Goal: Check status: Check status

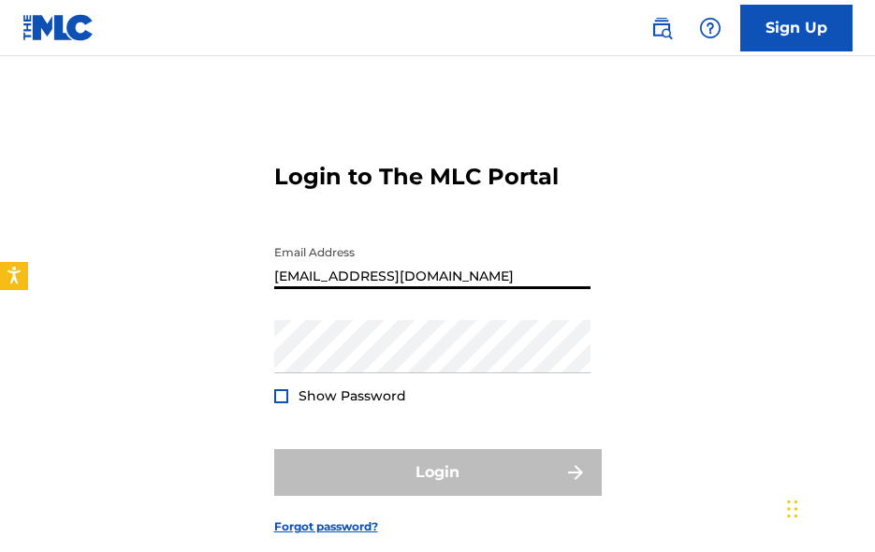
type input "[EMAIL_ADDRESS][DOMAIN_NAME]"
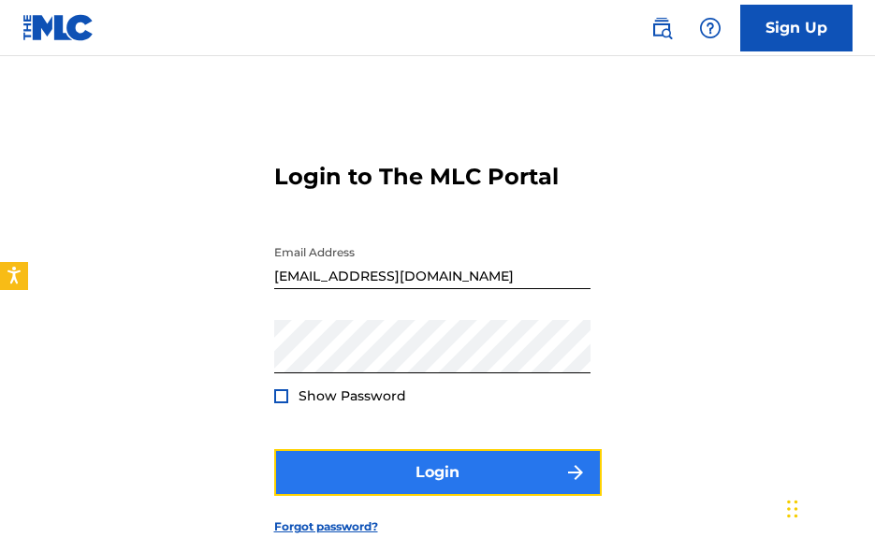
click at [390, 479] on button "Login" at bounding box center [438, 472] width 328 height 47
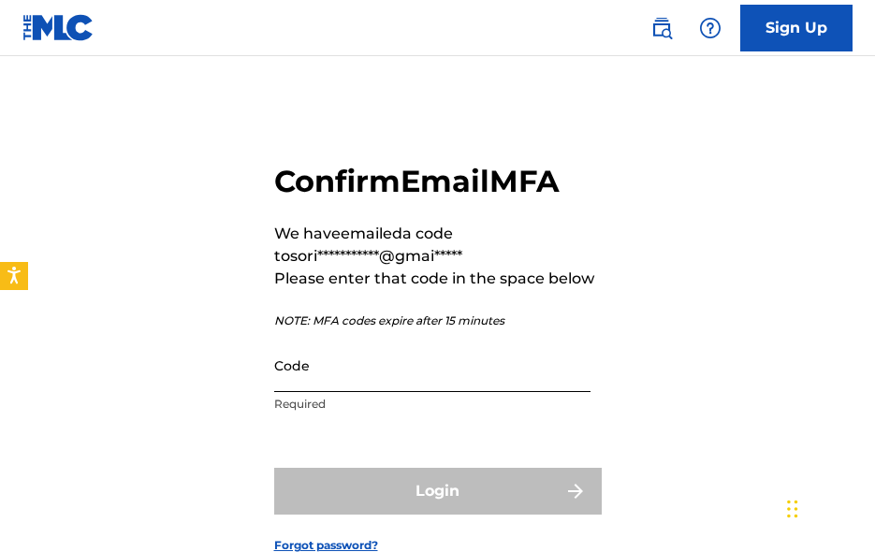
click at [430, 371] on input "Code" at bounding box center [432, 365] width 316 height 53
paste input "409439"
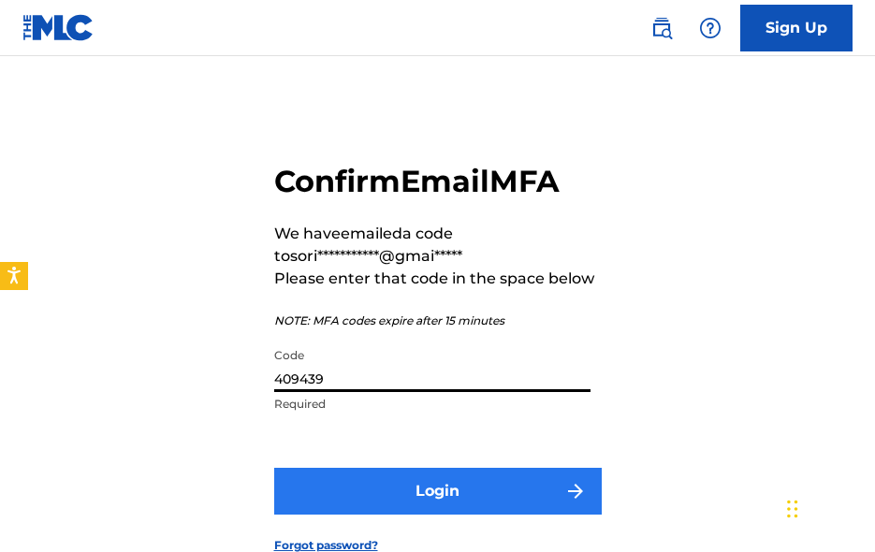
type input "409439"
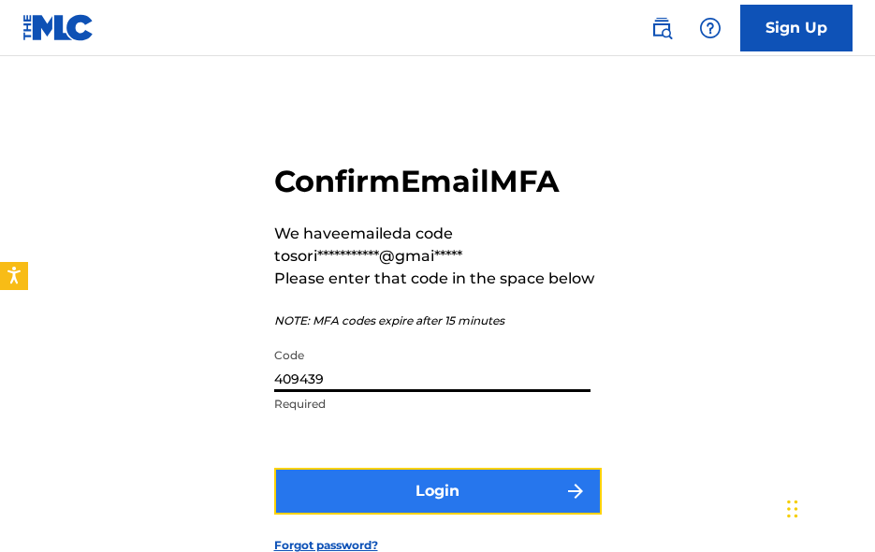
click at [441, 489] on button "Login" at bounding box center [438, 491] width 328 height 47
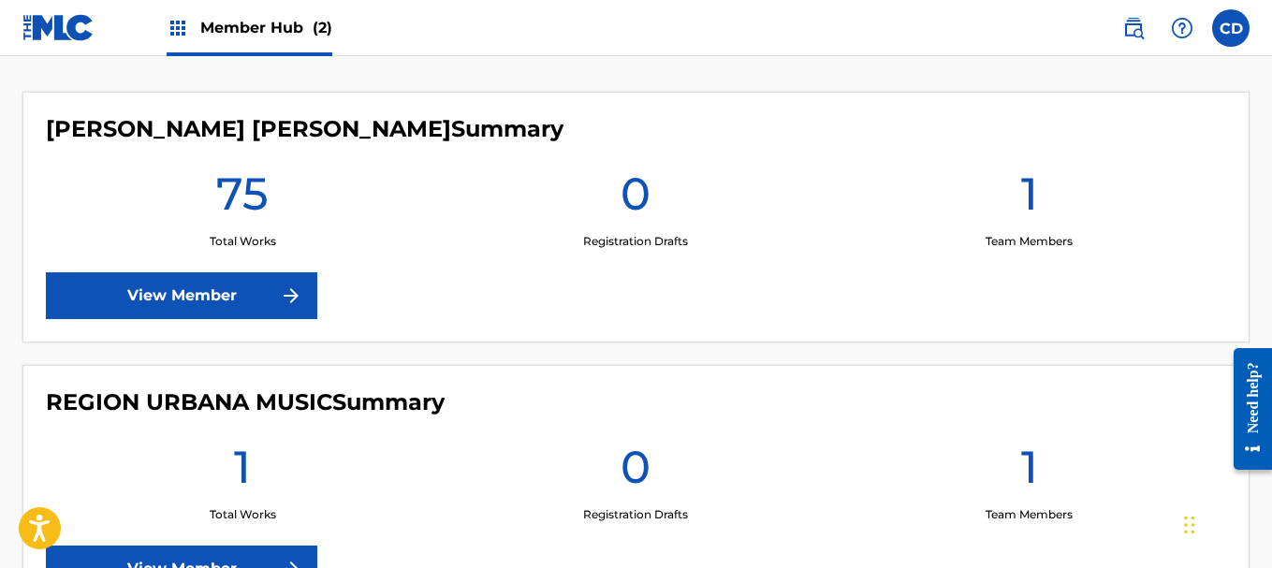
scroll to position [486, 0]
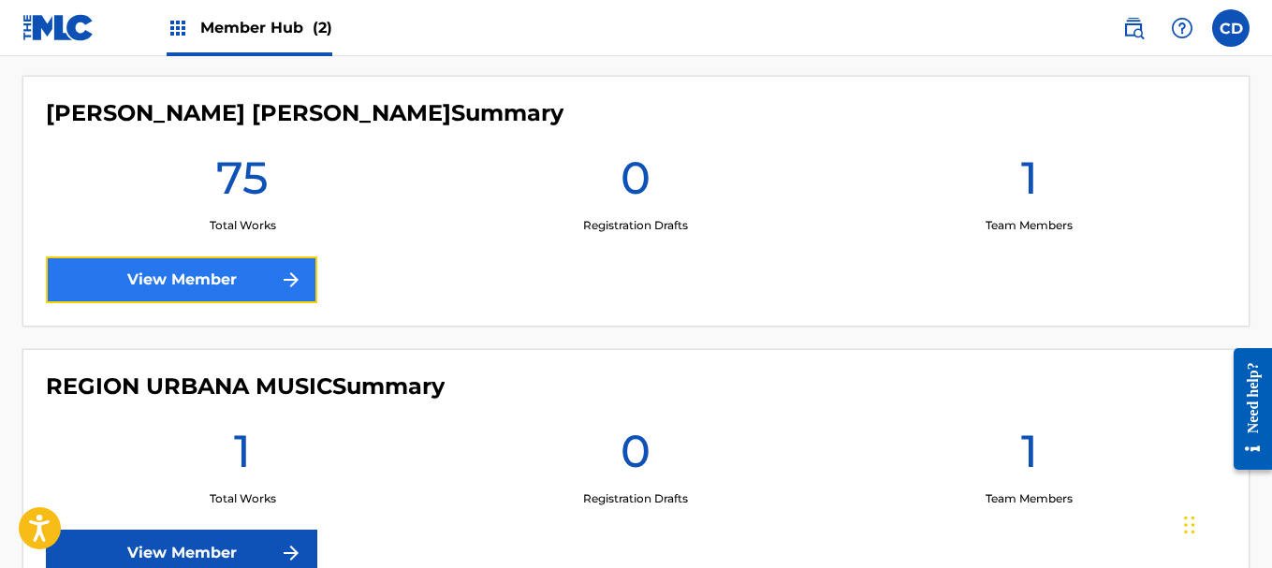
click at [226, 276] on link "View Member" at bounding box center [181, 279] width 271 height 47
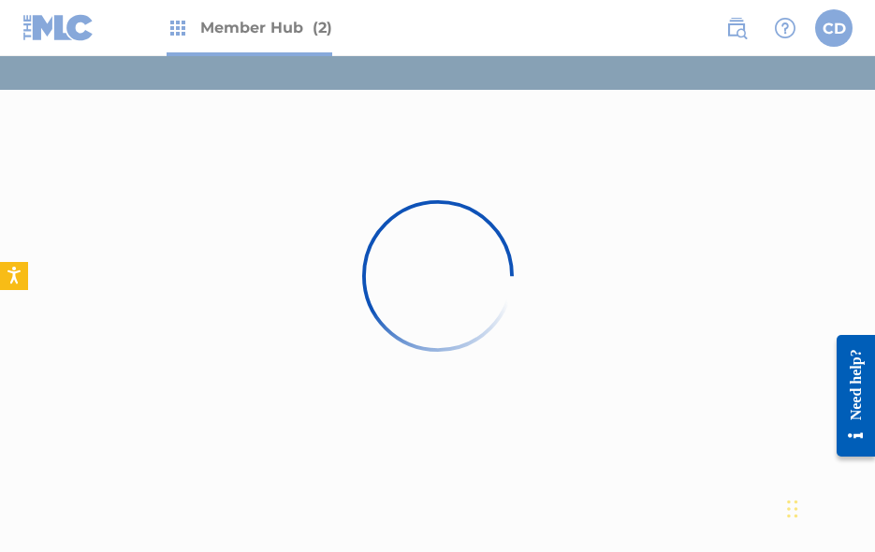
click at [498, 12] on div at bounding box center [437, 276] width 875 height 552
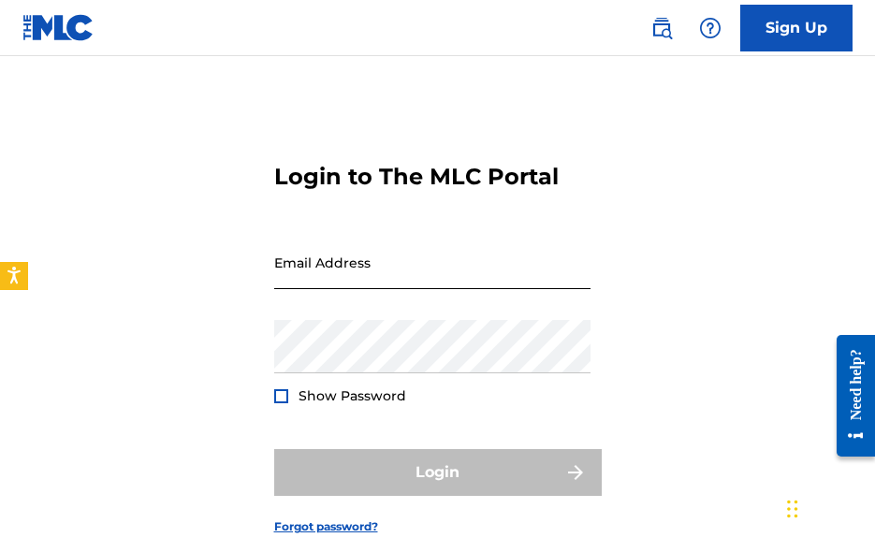
click at [420, 261] on input "Email Address" at bounding box center [432, 262] width 316 height 53
click at [309, 287] on input "s" at bounding box center [432, 262] width 316 height 53
paste input "[EMAIL_ADDRESS][DOMAIN_NAME]"
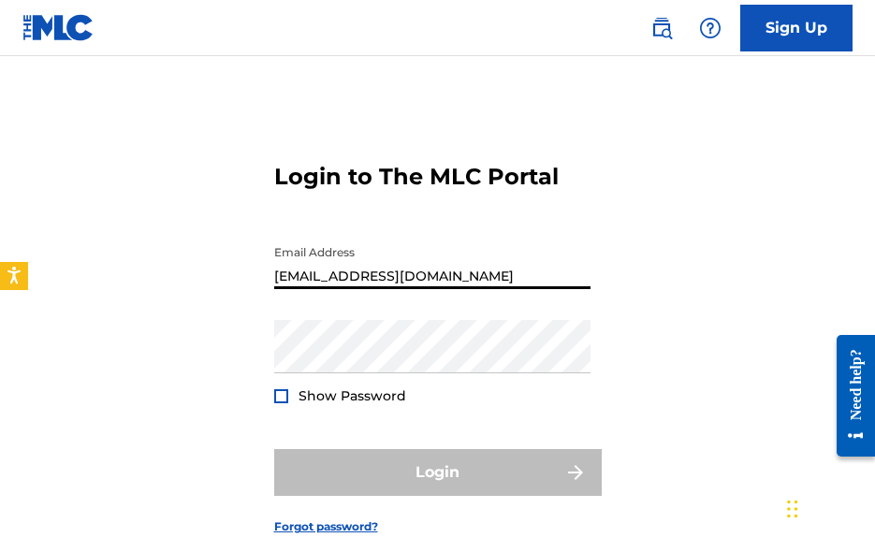
type input "[EMAIL_ADDRESS][DOMAIN_NAME]"
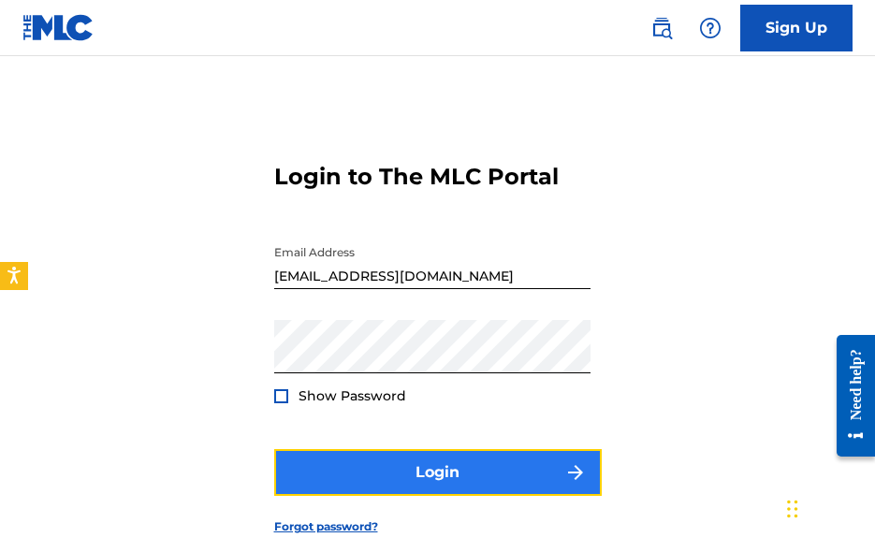
click at [447, 461] on button "Login" at bounding box center [438, 472] width 328 height 47
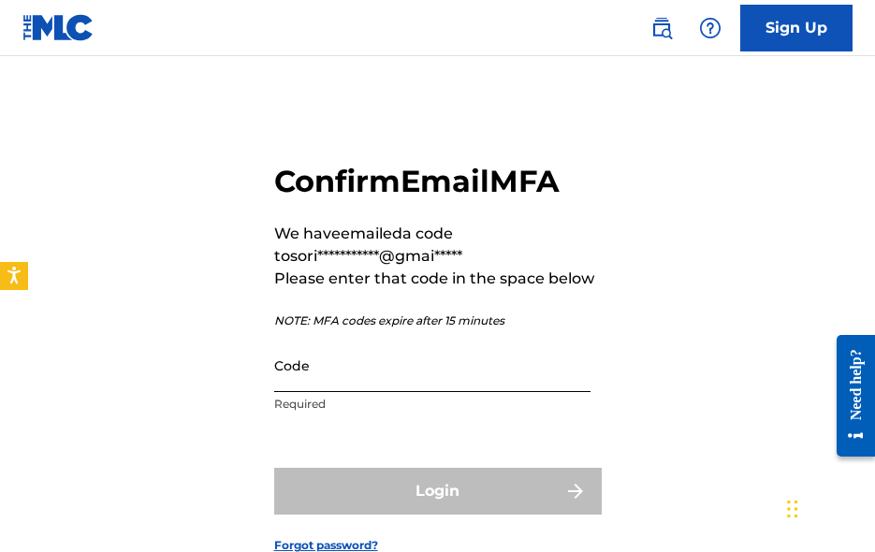
click at [404, 373] on input "Code" at bounding box center [432, 365] width 316 height 53
paste input "816785"
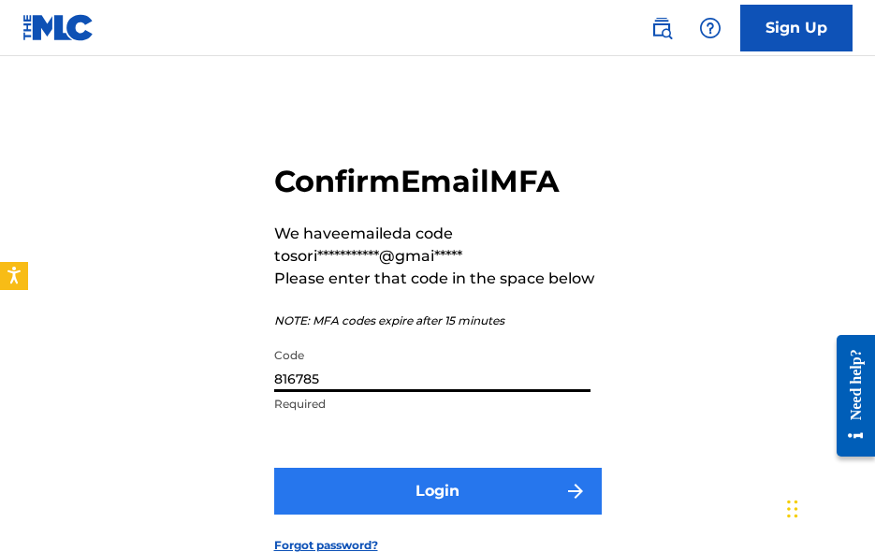
type input "816785"
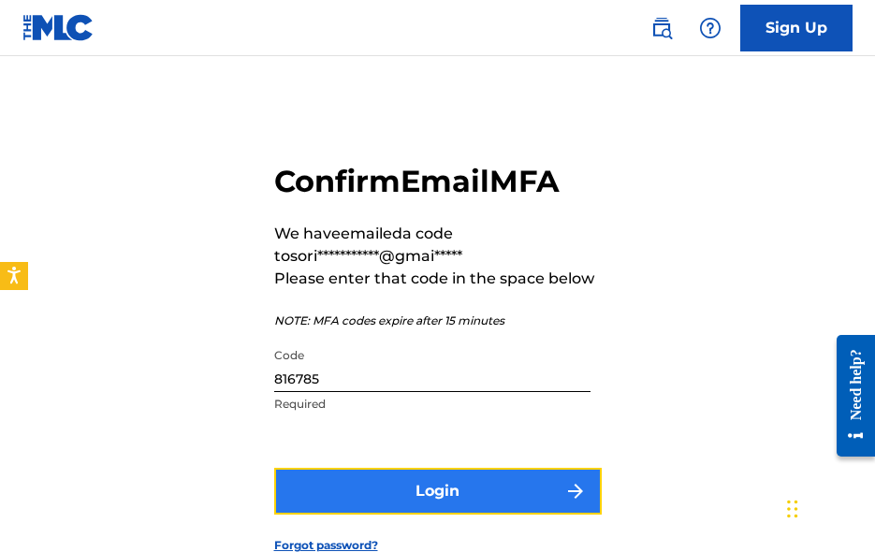
click at [424, 492] on button "Login" at bounding box center [438, 491] width 328 height 47
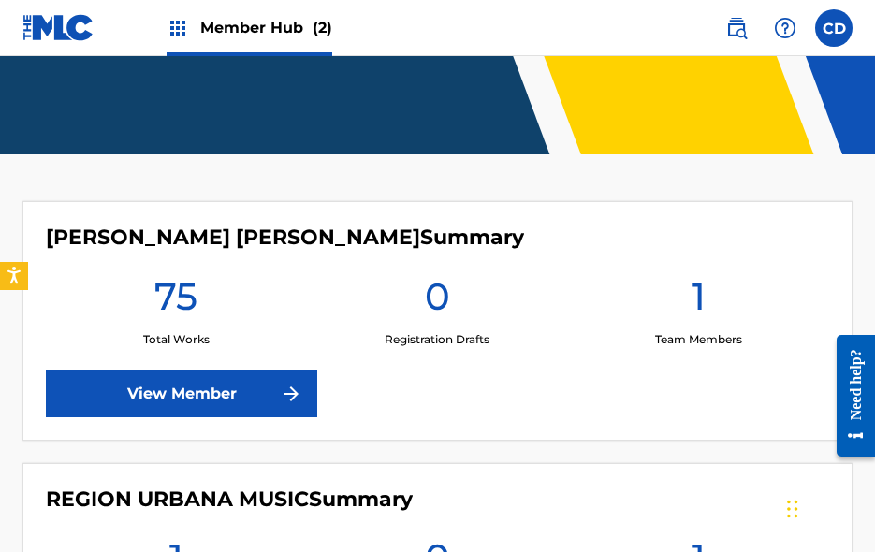
scroll to position [313, 0]
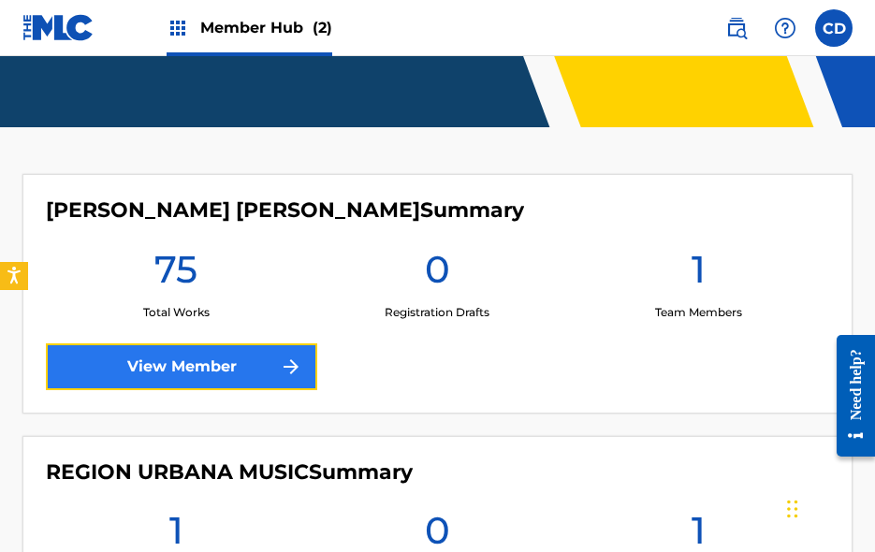
click at [225, 355] on link "View Member" at bounding box center [181, 366] width 271 height 47
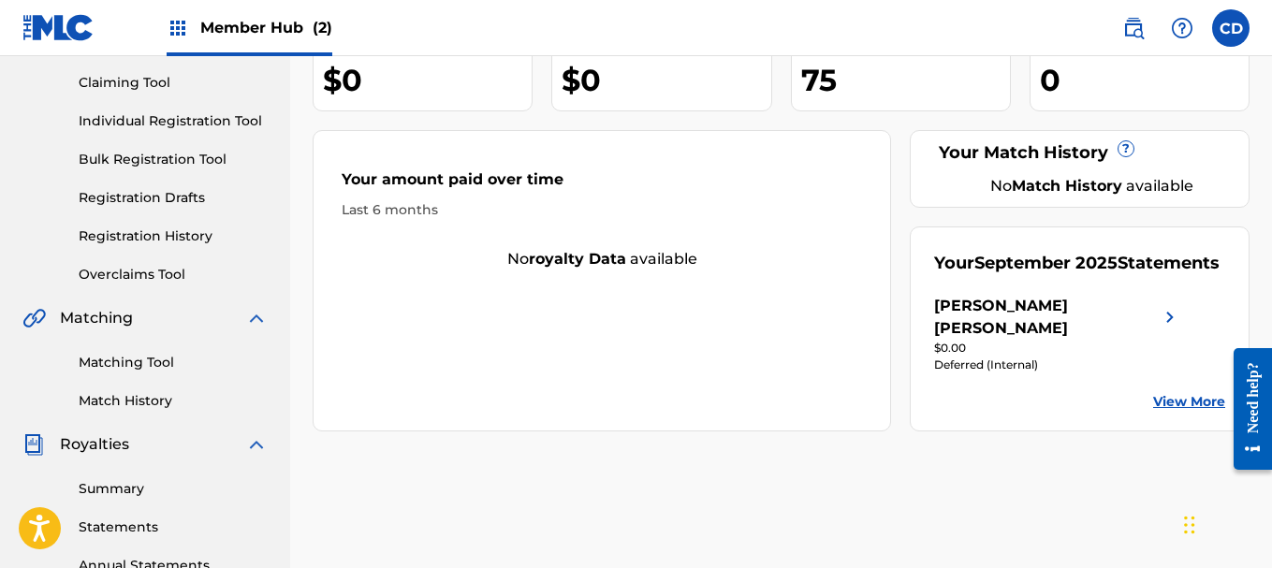
scroll to position [199, 0]
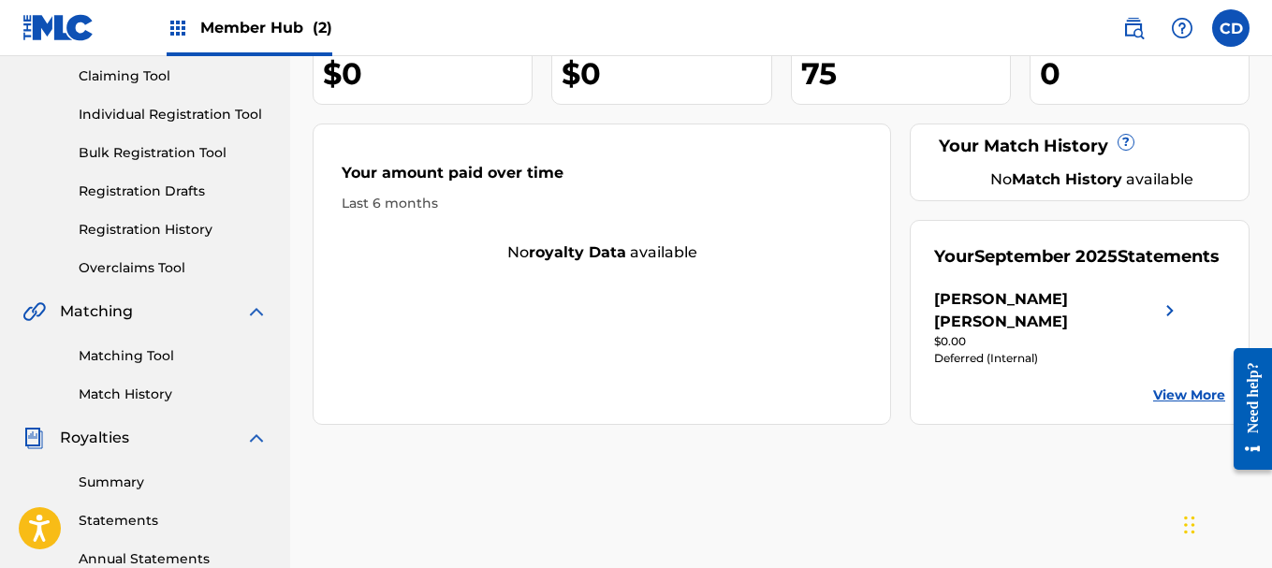
click at [874, 350] on div "$0.00" at bounding box center [1057, 341] width 247 height 17
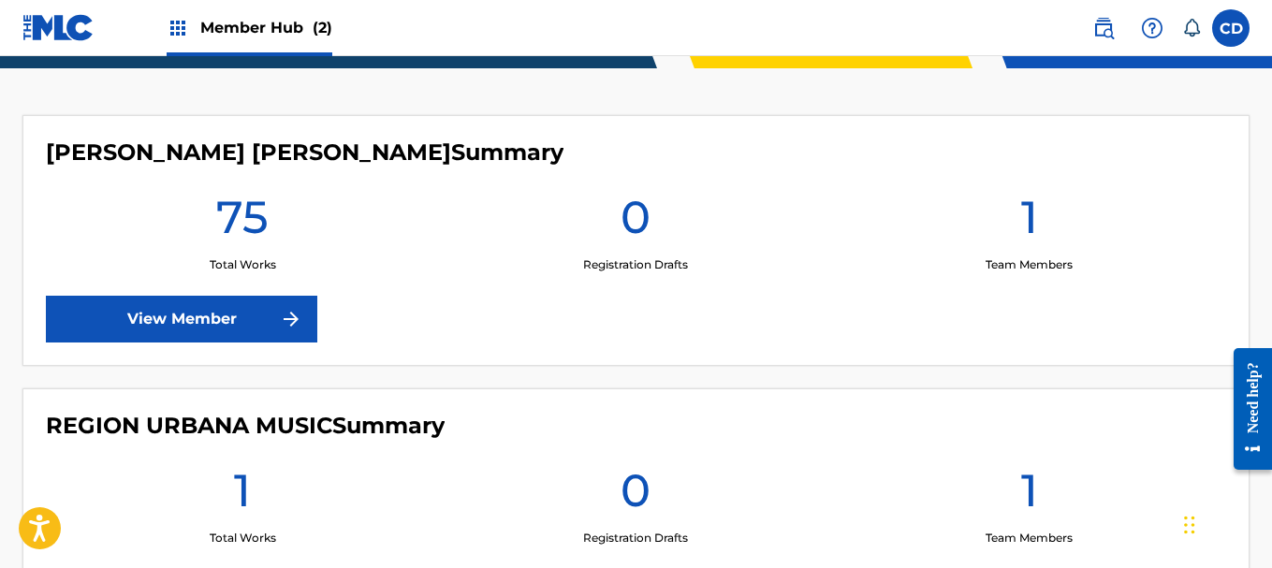
scroll to position [464, 0]
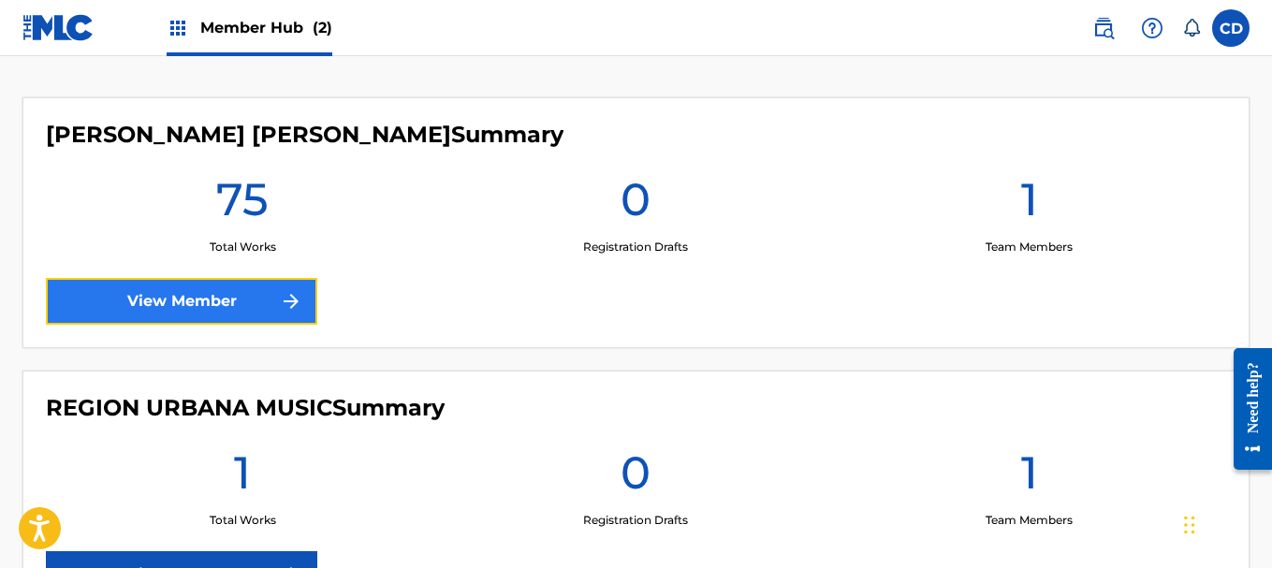
click at [257, 285] on link "View Member" at bounding box center [181, 301] width 271 height 47
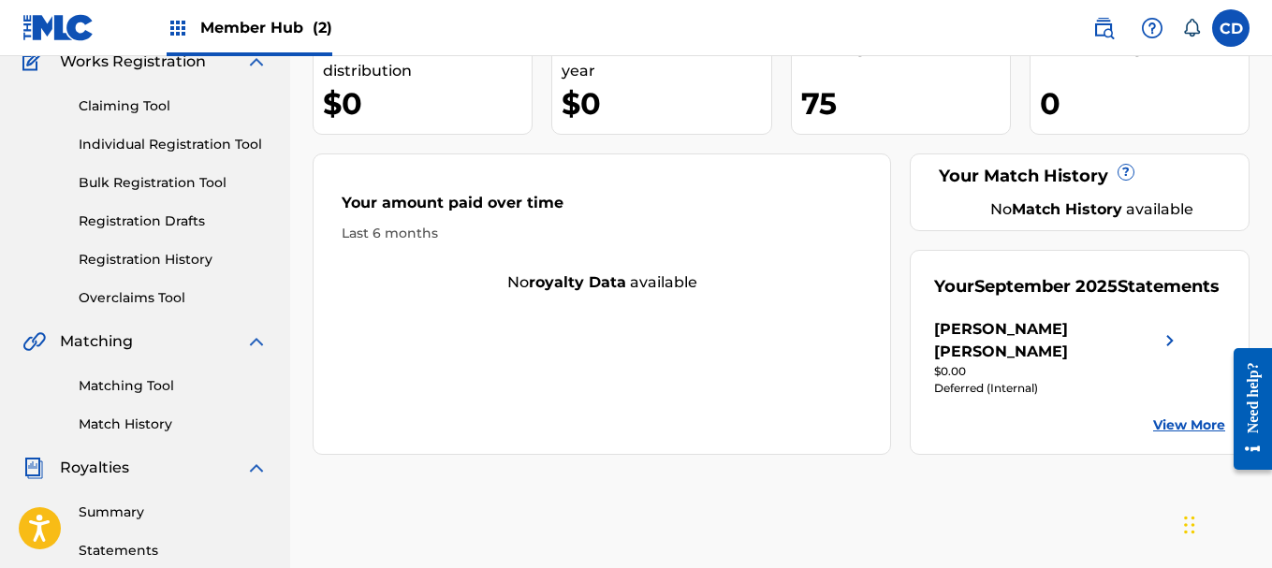
scroll to position [303, 0]
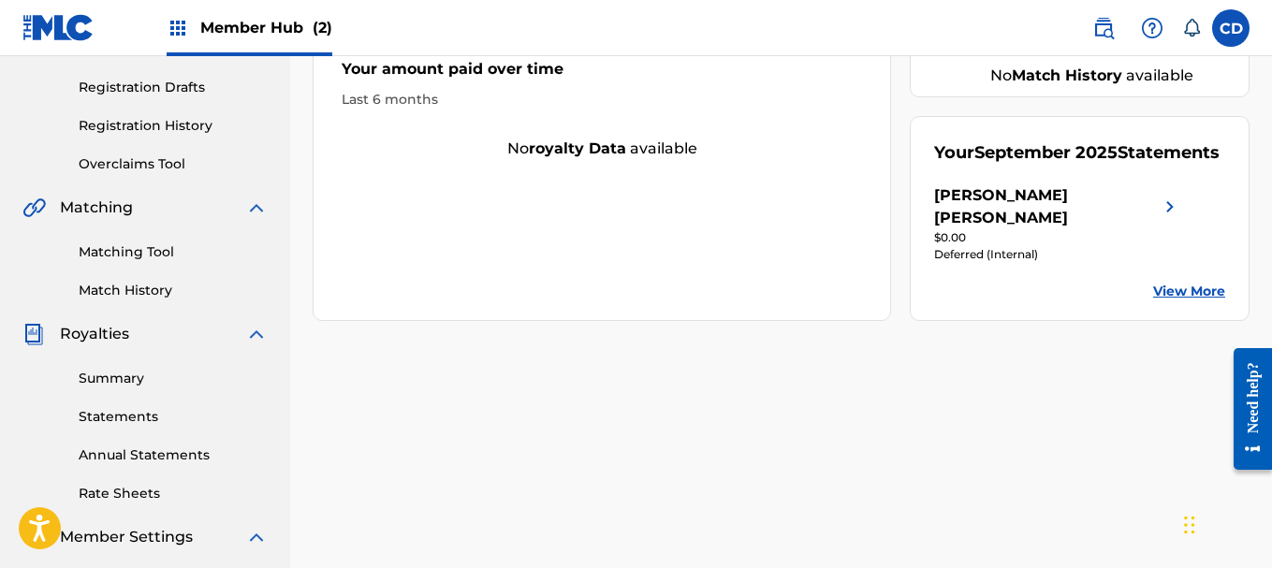
click at [1178, 301] on link "View More" at bounding box center [1189, 292] width 72 height 20
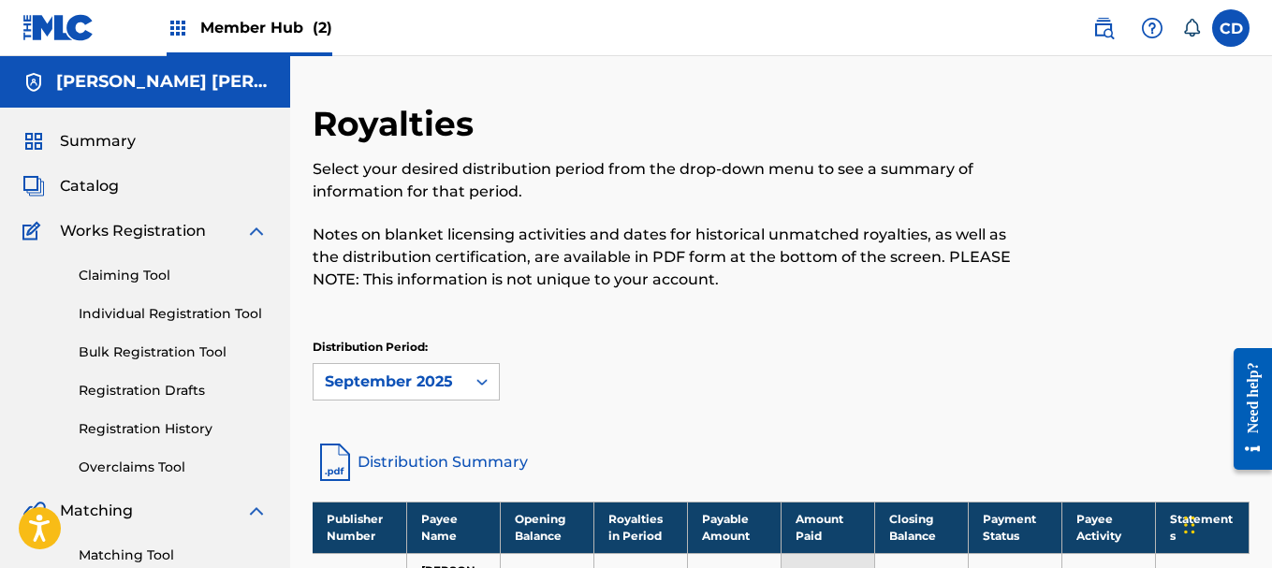
click at [271, 36] on span "Member Hub (2)" at bounding box center [266, 28] width 132 height 22
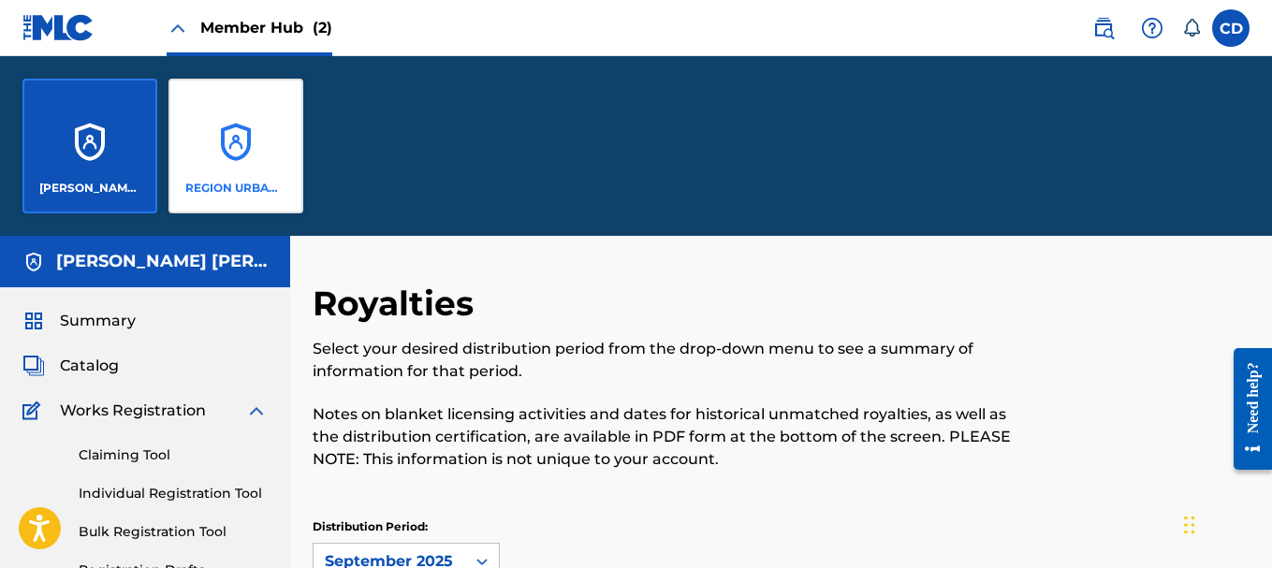
click at [232, 134] on div "REGION URBANA MUSIC" at bounding box center [235, 146] width 135 height 135
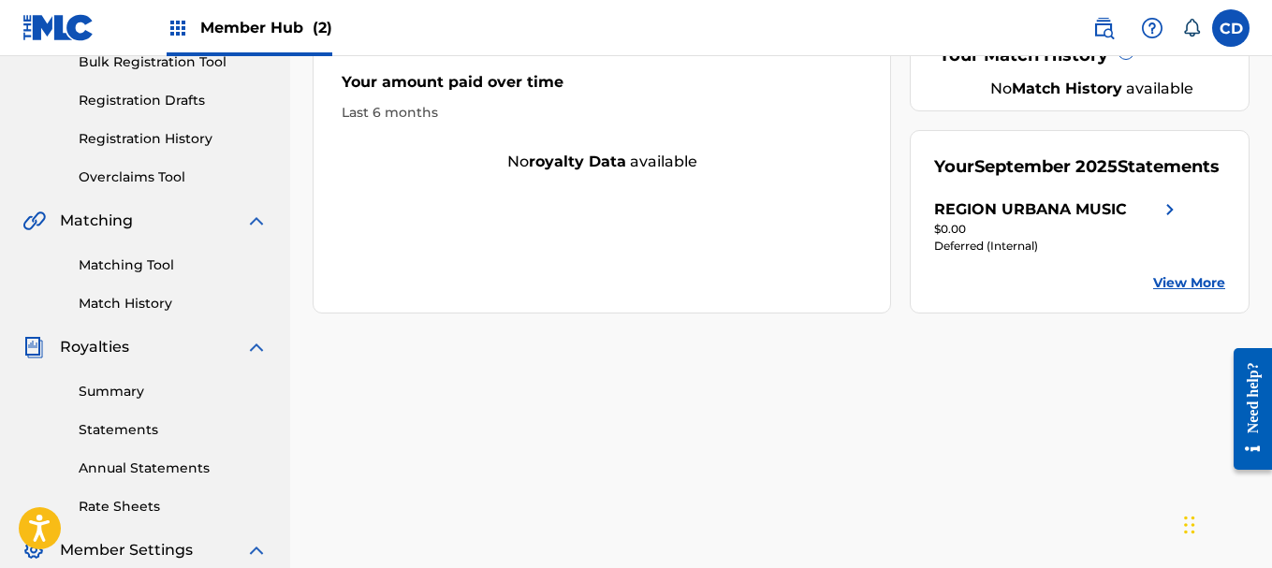
scroll to position [295, 0]
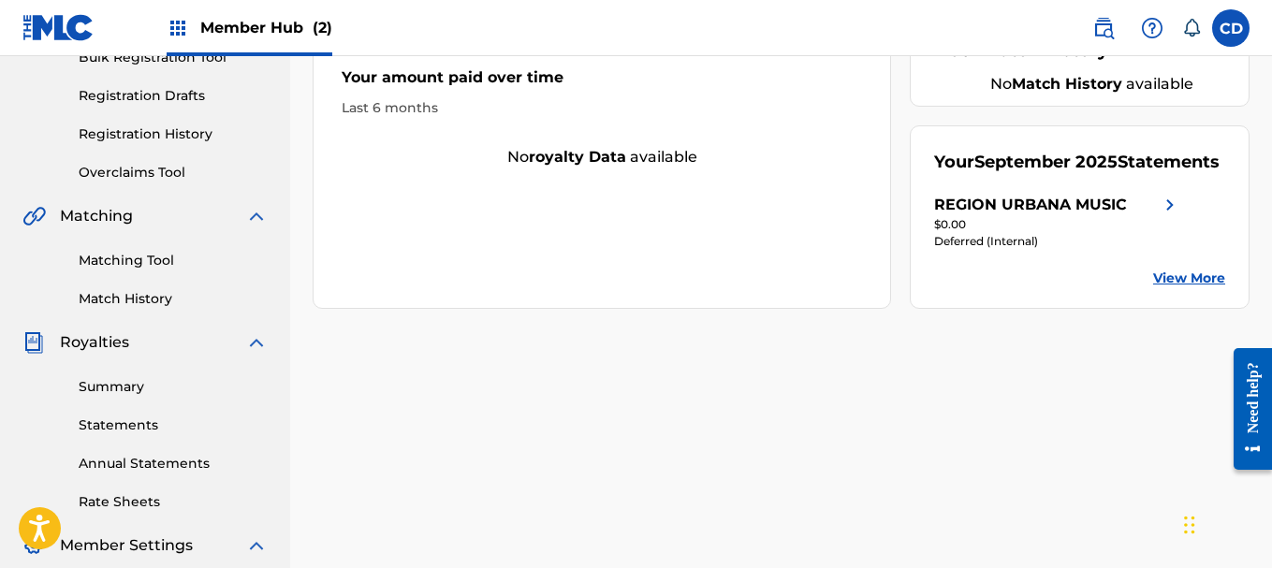
click at [1189, 288] on link "View More" at bounding box center [1189, 279] width 72 height 20
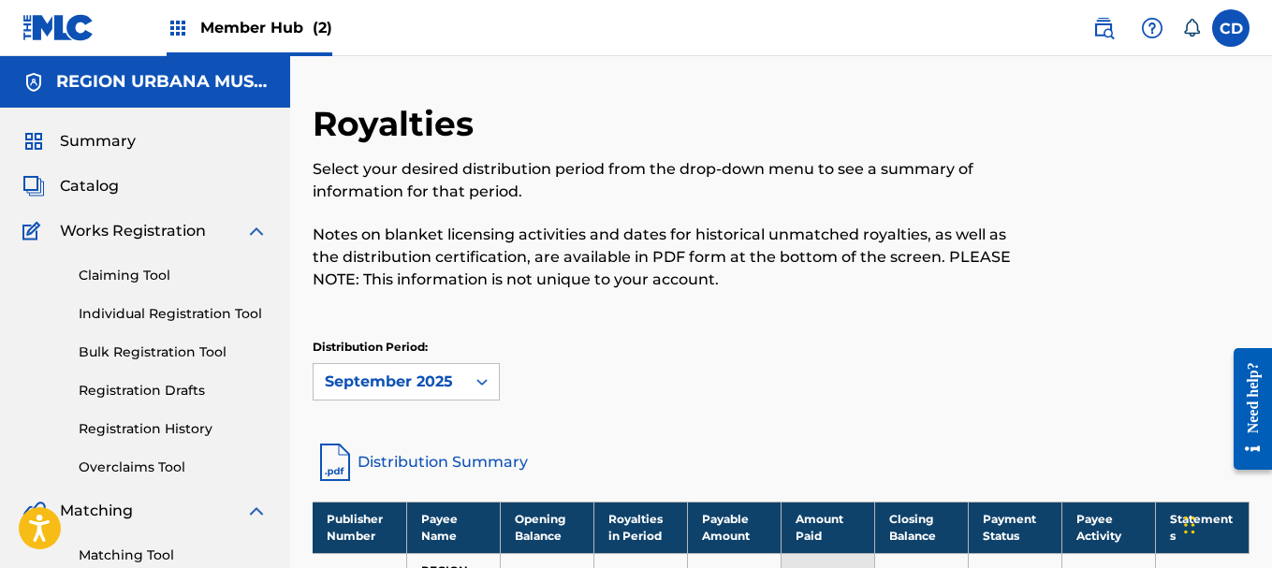
click at [262, 29] on span "Member Hub (2)" at bounding box center [266, 28] width 132 height 22
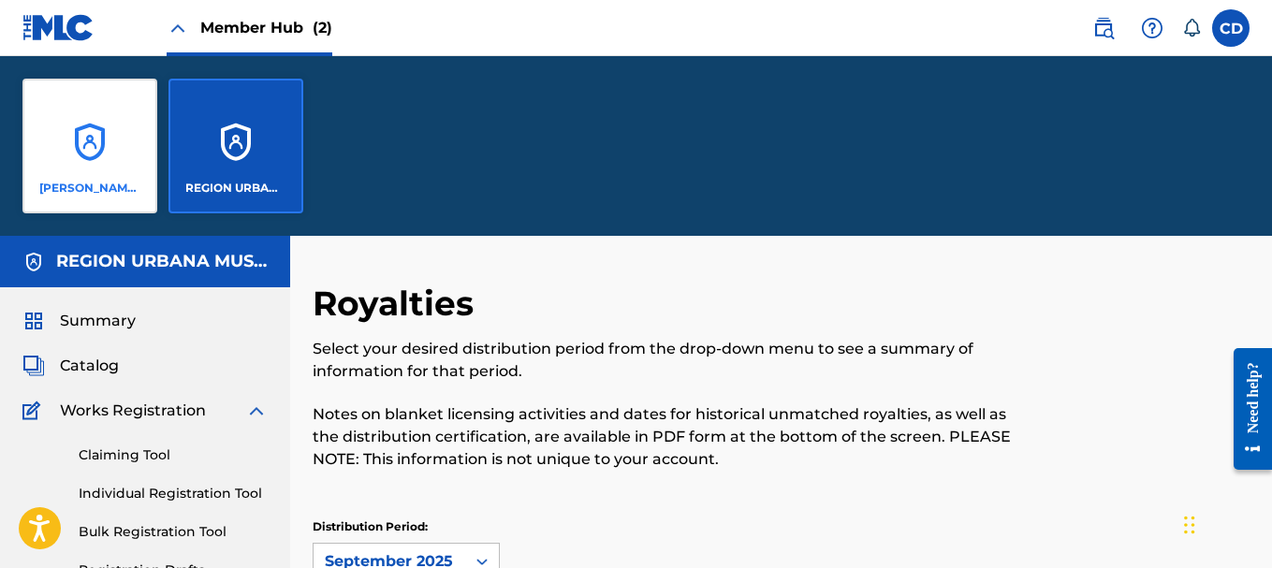
click at [102, 143] on div "[PERSON_NAME] [PERSON_NAME]" at bounding box center [89, 146] width 135 height 135
